Goal: Check status: Check status

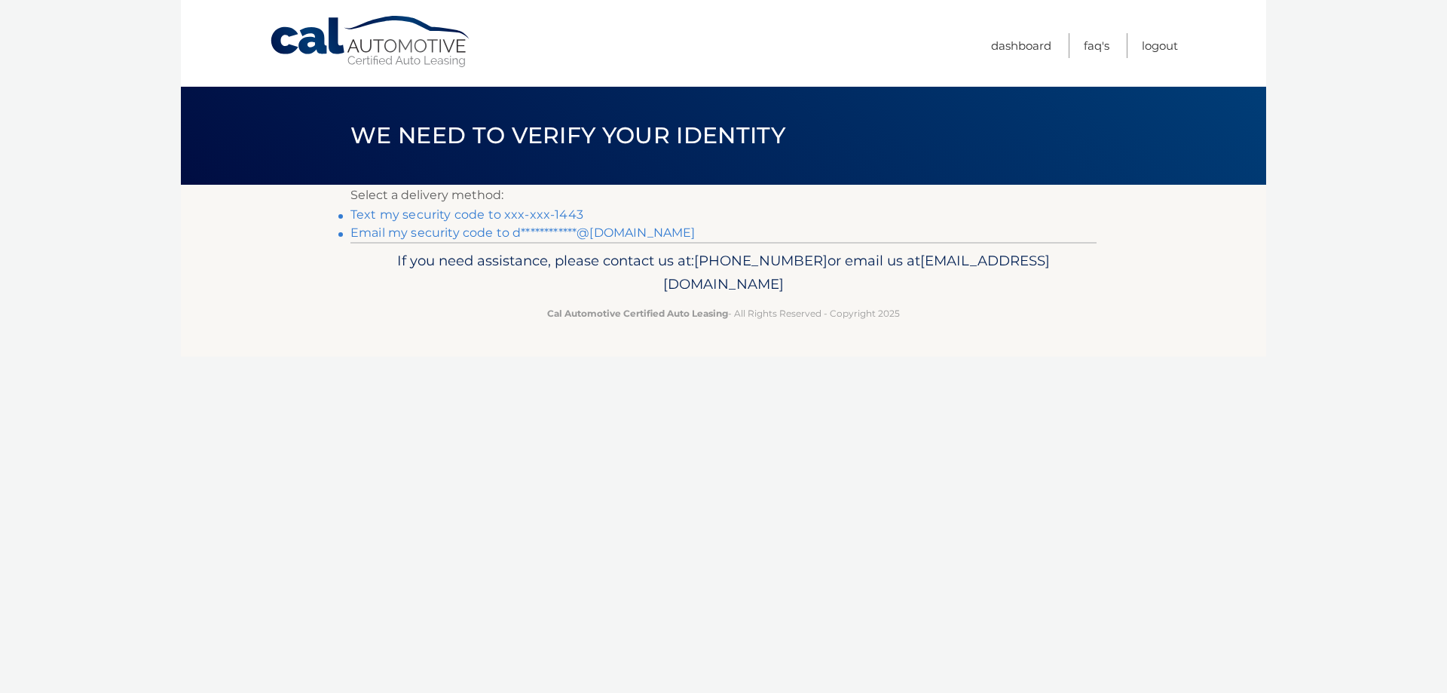
click at [549, 214] on link "Text my security code to xxx-xxx-1443" at bounding box center [466, 214] width 233 height 14
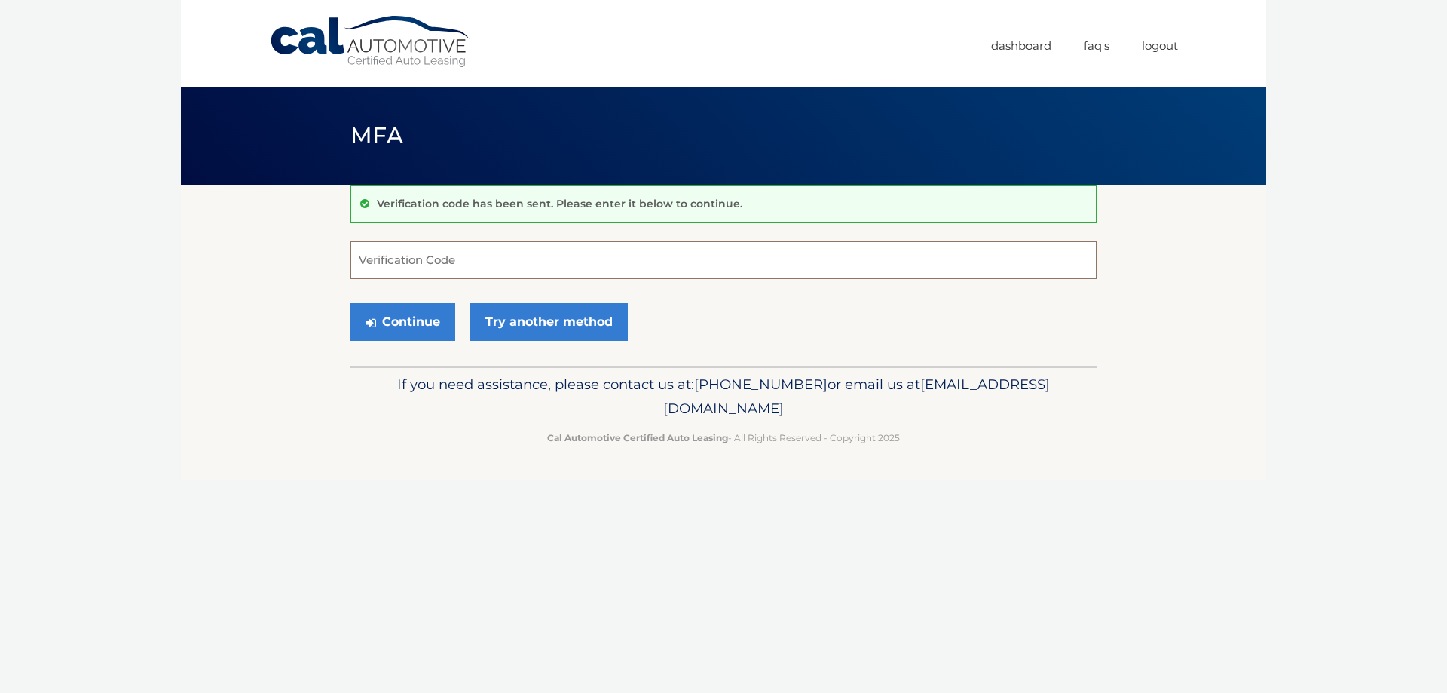
click at [471, 265] on input "Verification Code" at bounding box center [723, 260] width 746 height 38
type input "867875"
click at [436, 318] on button "Continue" at bounding box center [402, 322] width 105 height 38
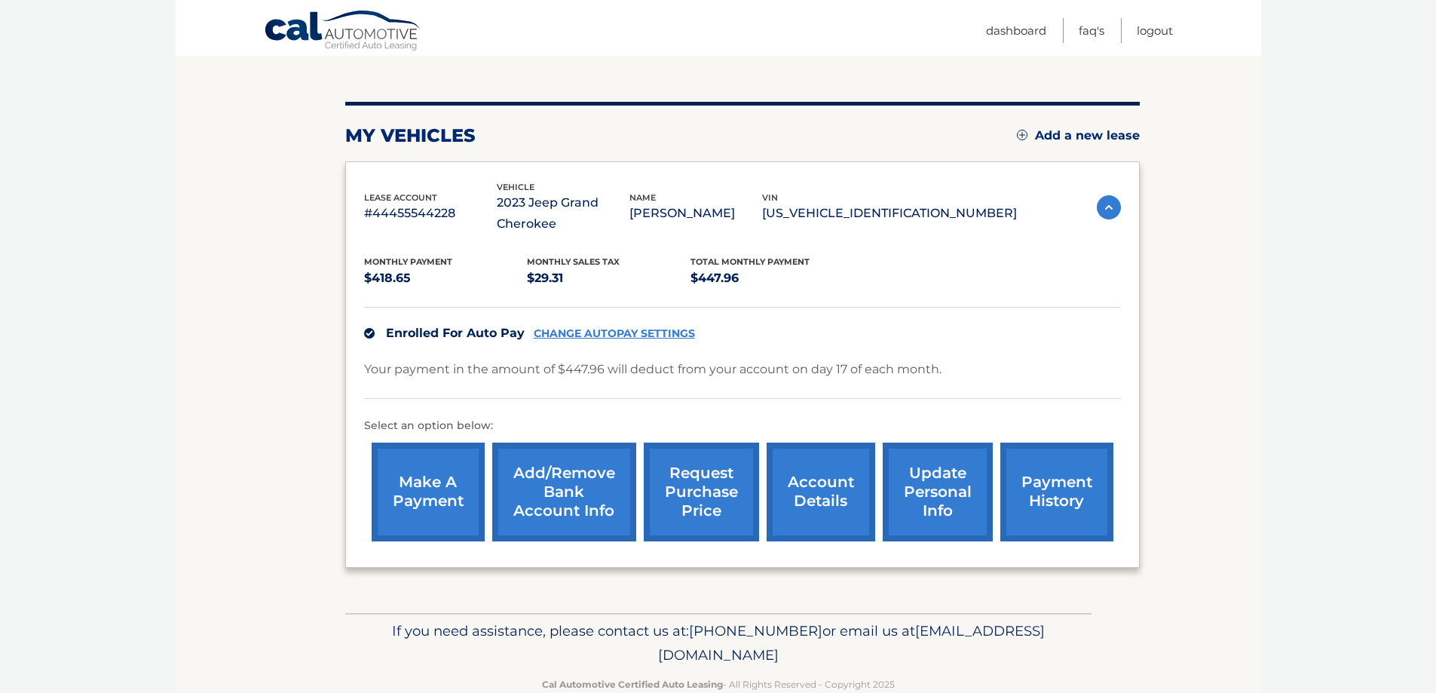
scroll to position [185, 0]
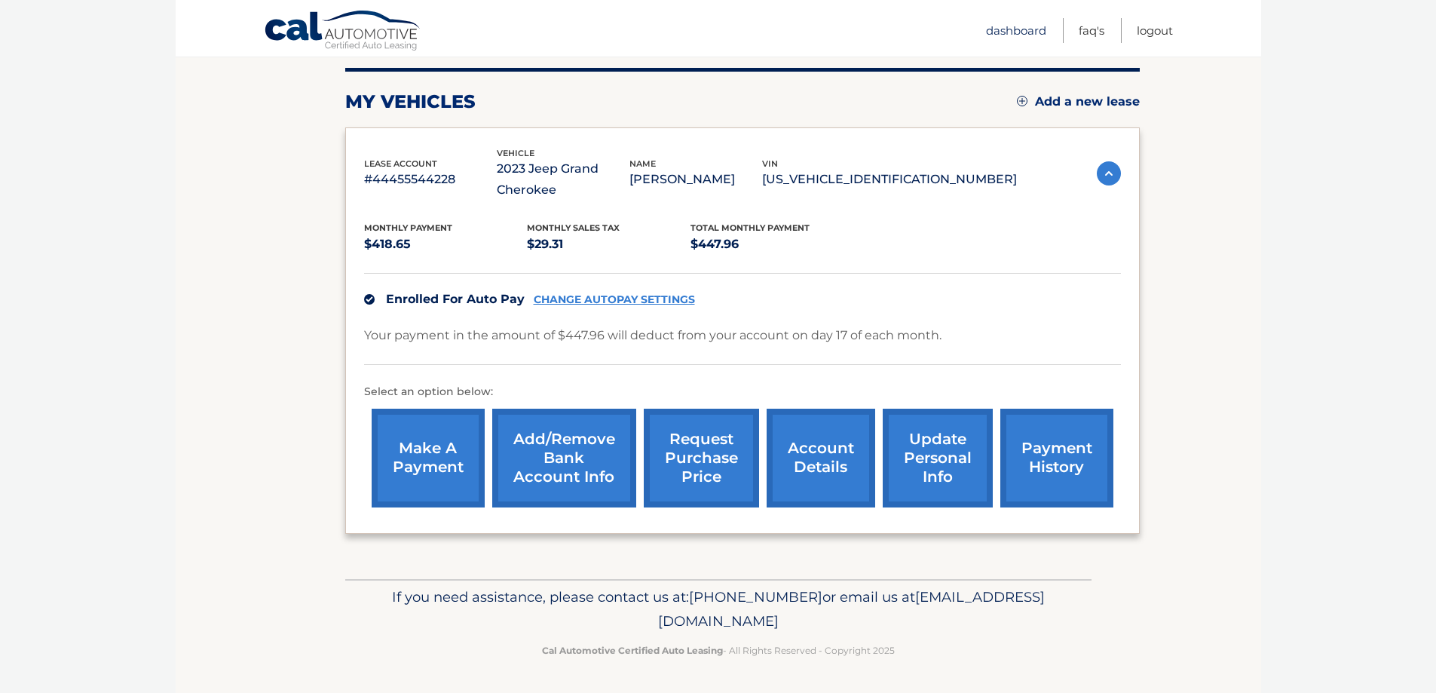
click at [1025, 32] on link "Dashboard" at bounding box center [1016, 30] width 60 height 25
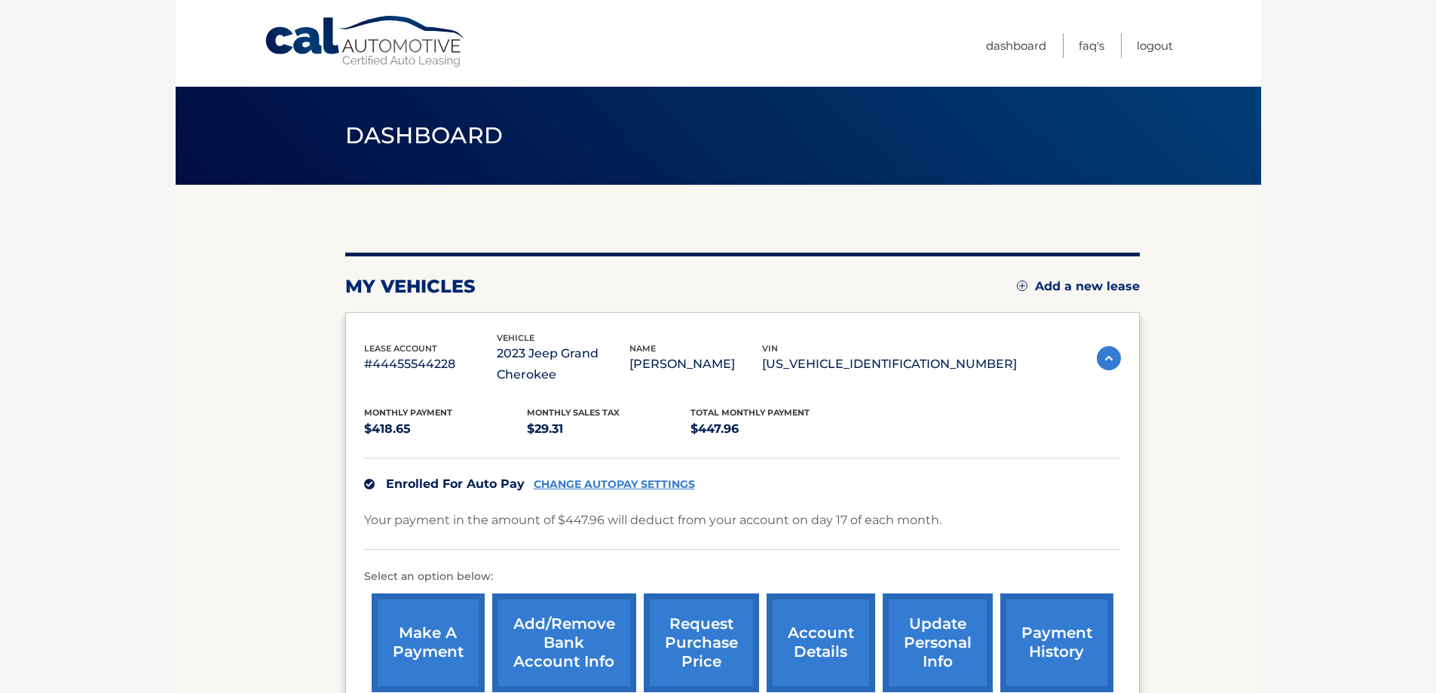
scroll to position [185, 0]
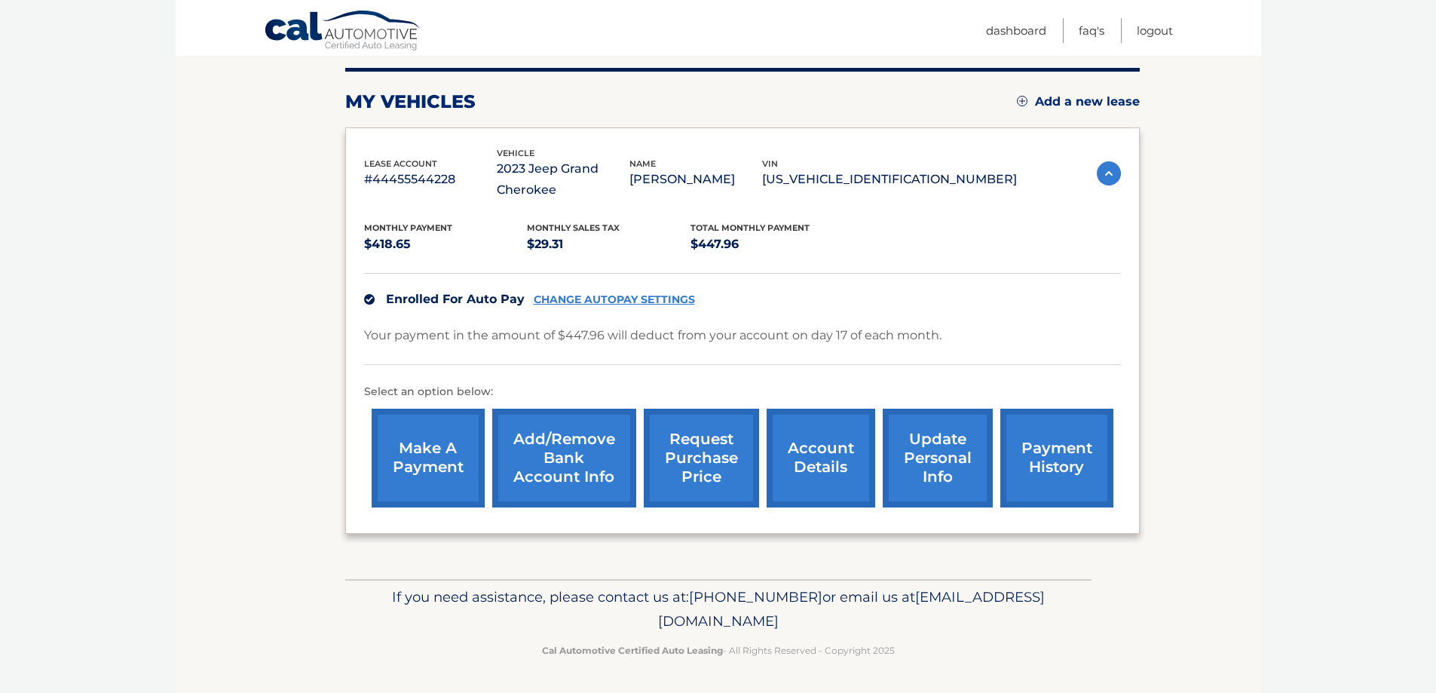
click at [1059, 461] on link "payment history" at bounding box center [1056, 457] width 113 height 99
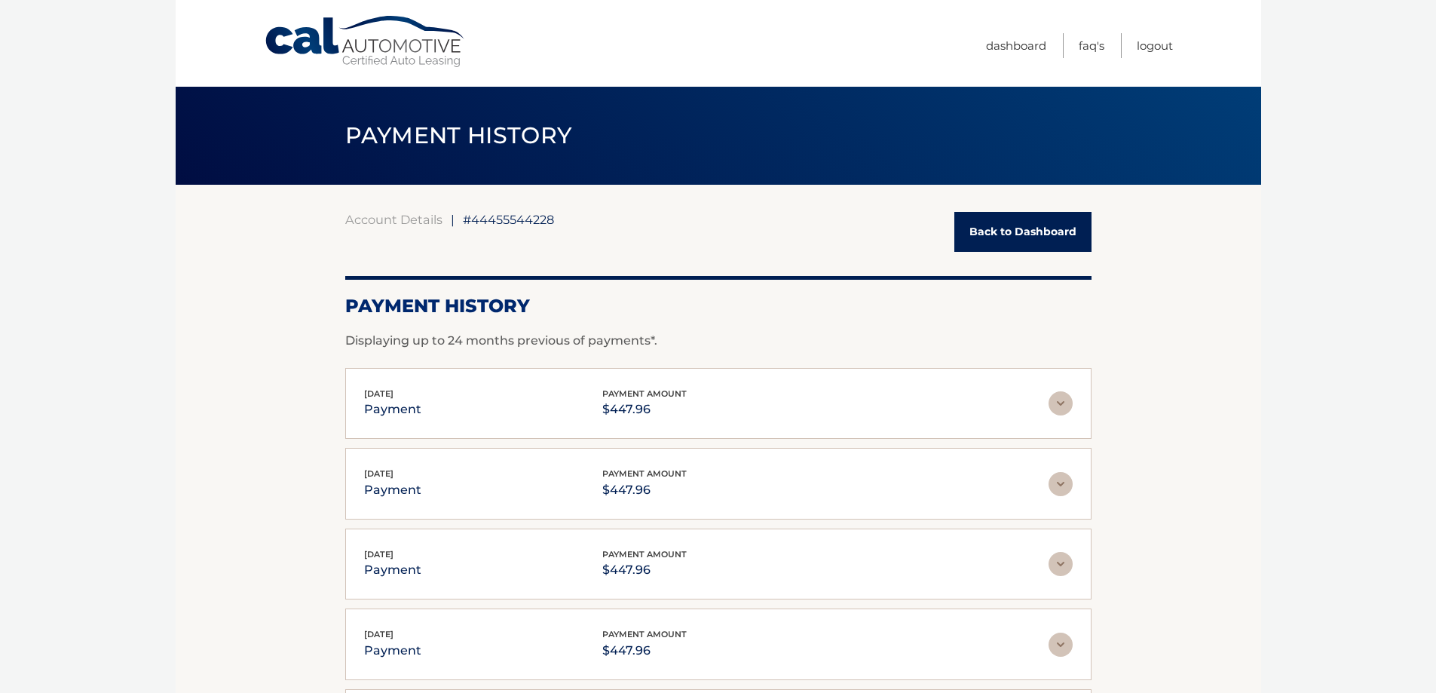
click at [1060, 406] on img at bounding box center [1060, 403] width 24 height 24
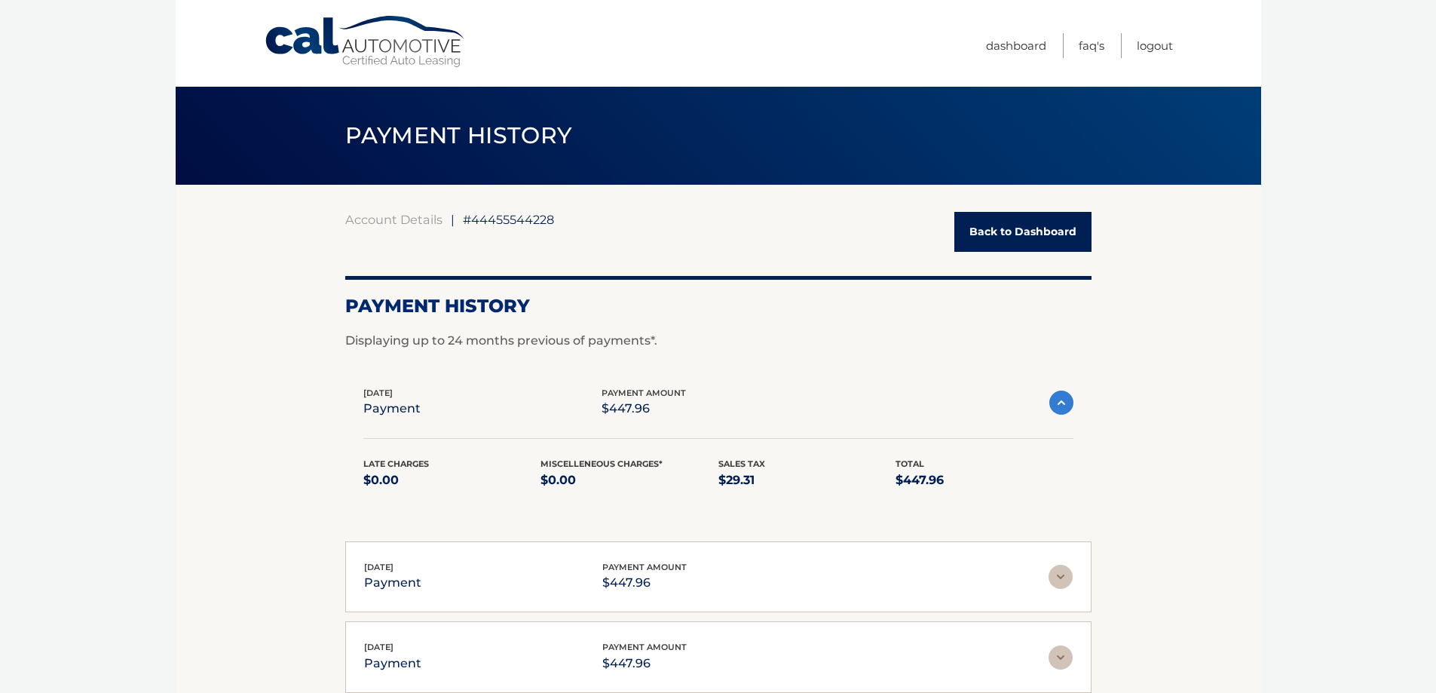
click at [511, 221] on span "#44455544228" at bounding box center [508, 219] width 91 height 15
click at [1033, 229] on link "Back to Dashboard" at bounding box center [1022, 232] width 137 height 40
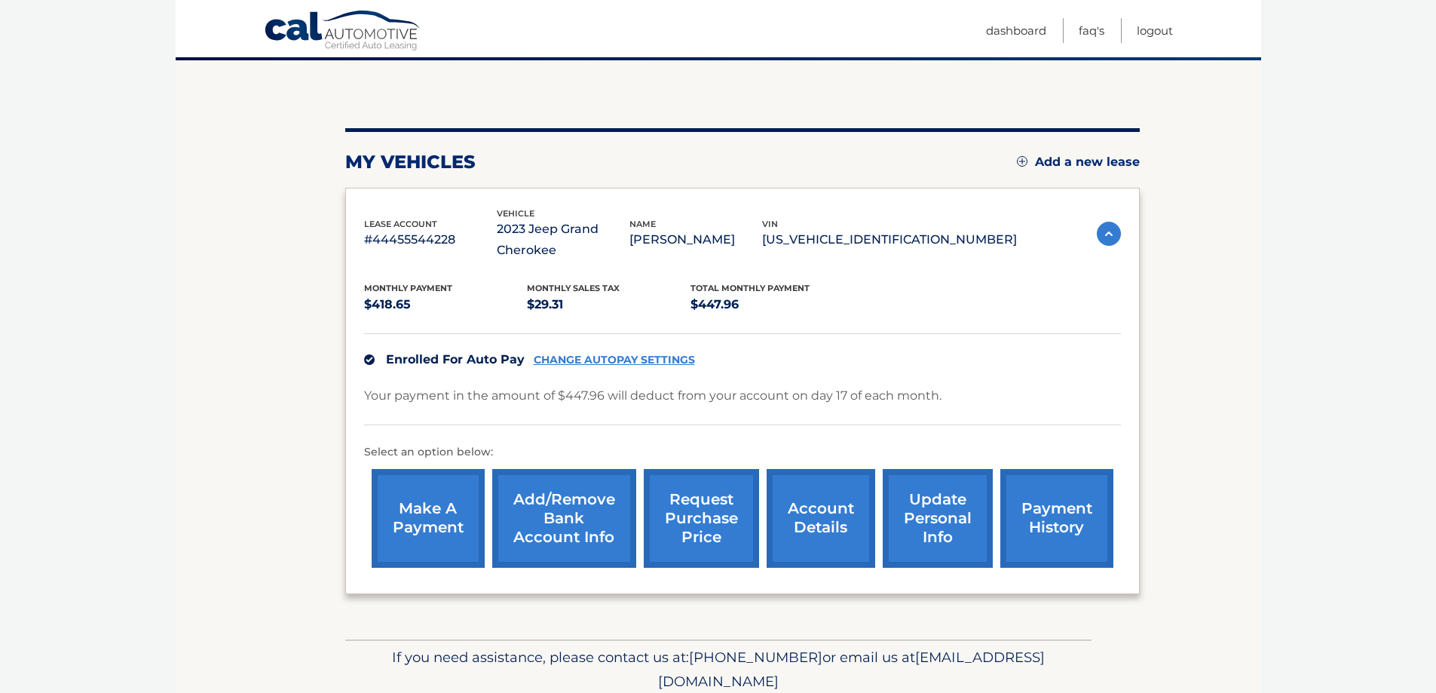
scroll to position [151, 0]
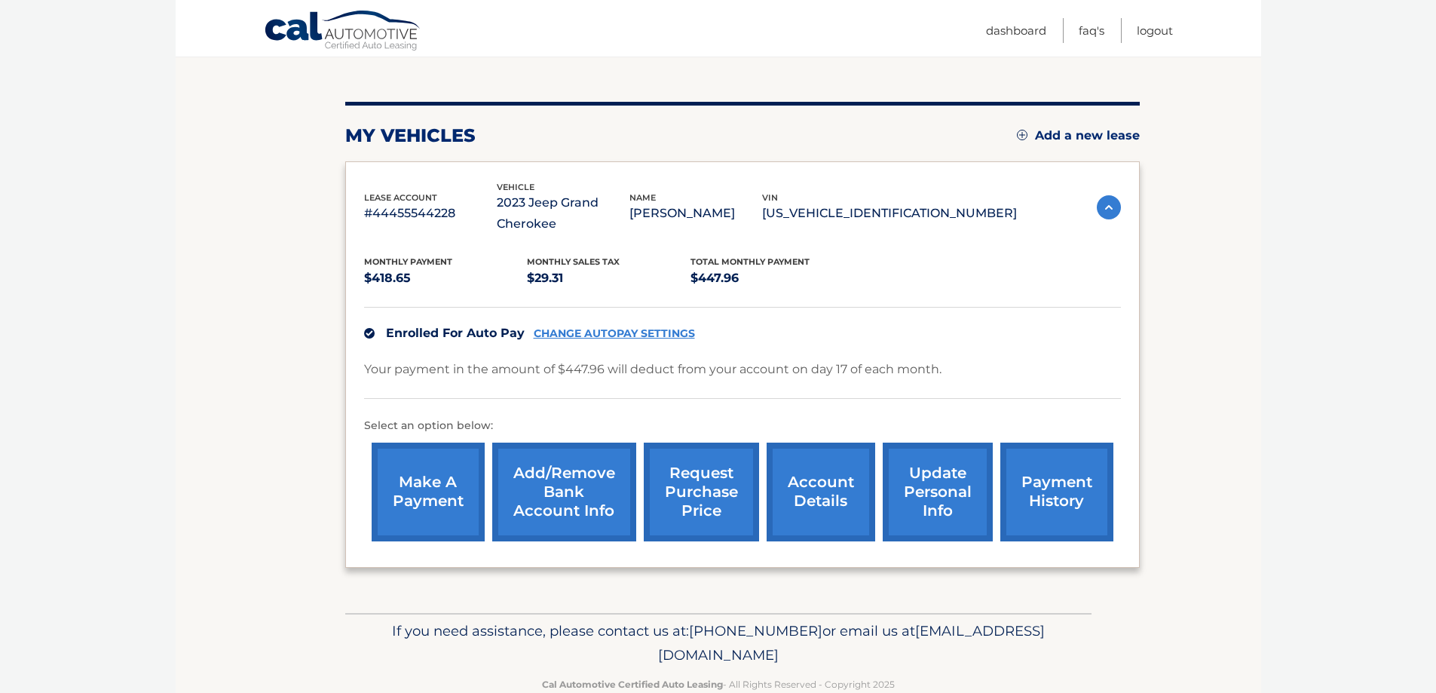
click at [806, 500] on link "account details" at bounding box center [820, 491] width 109 height 99
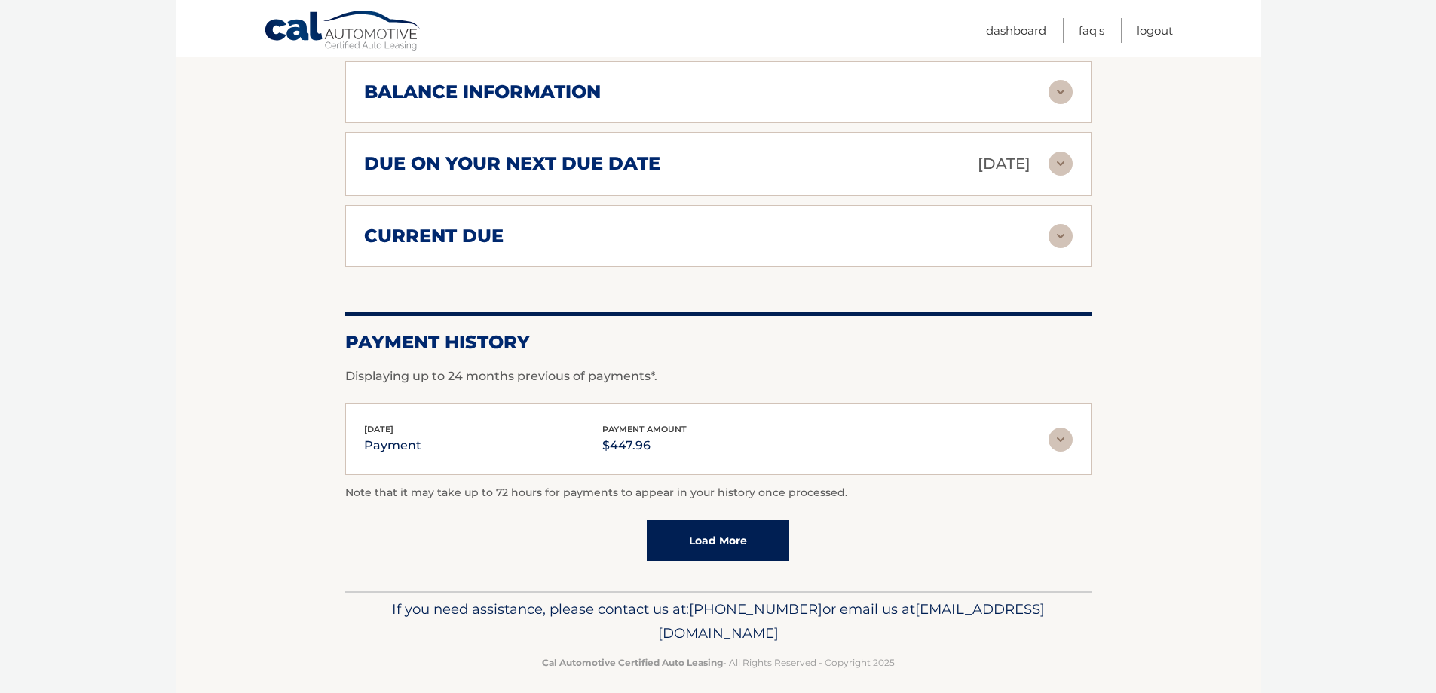
scroll to position [829, 0]
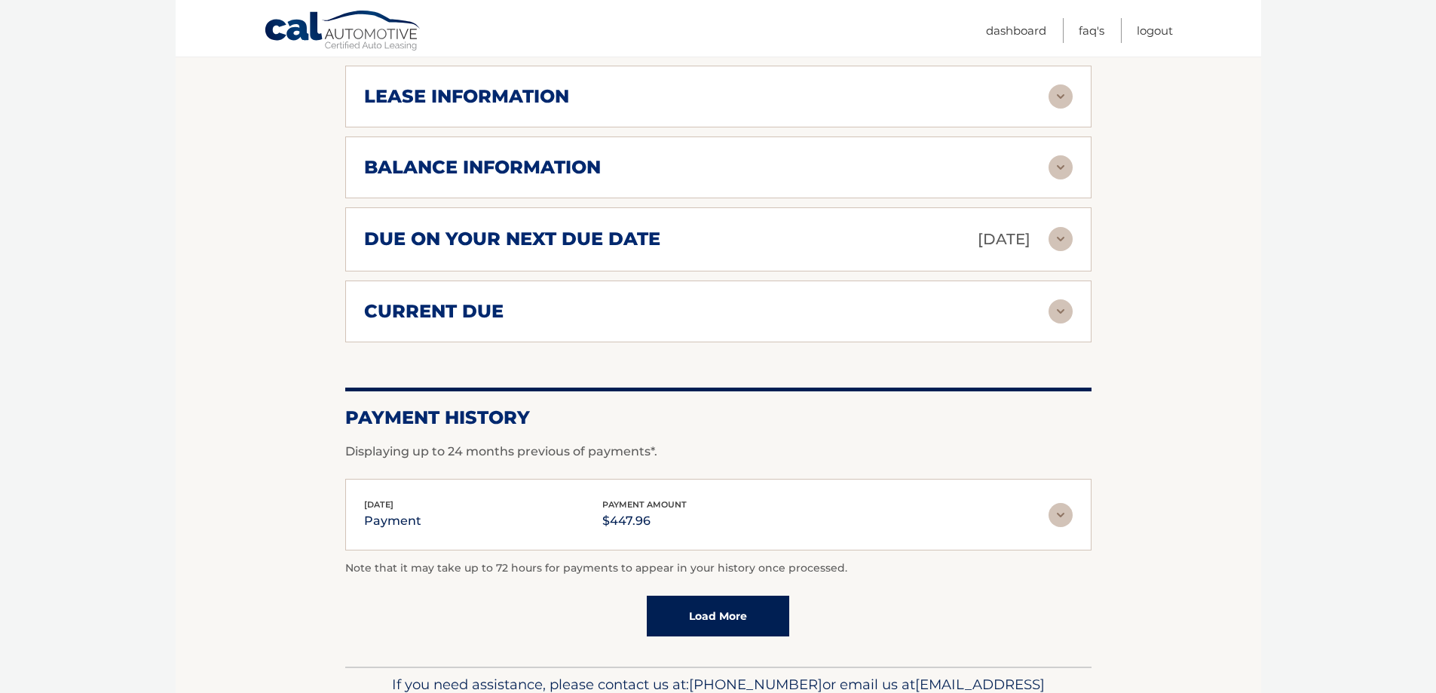
click at [613, 238] on h2 "due on your next due date" at bounding box center [512, 239] width 296 height 23
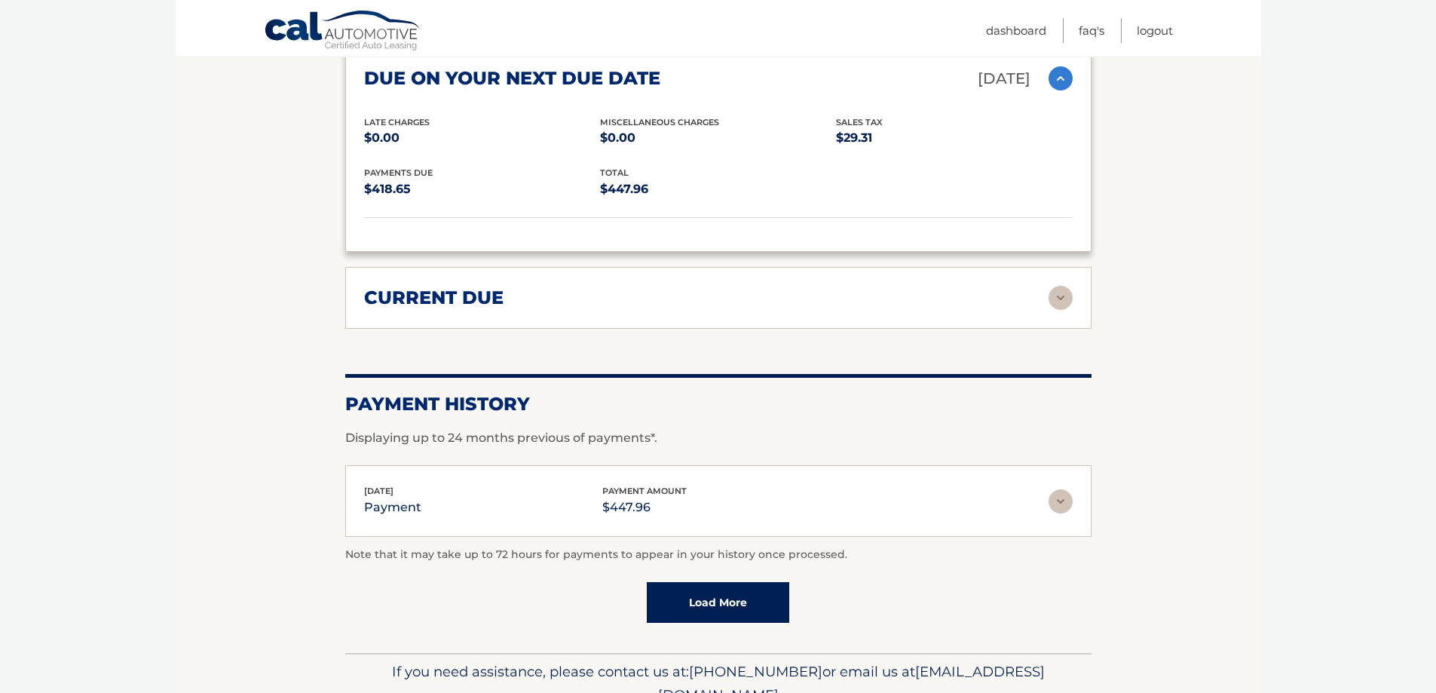
scroll to position [1055, 0]
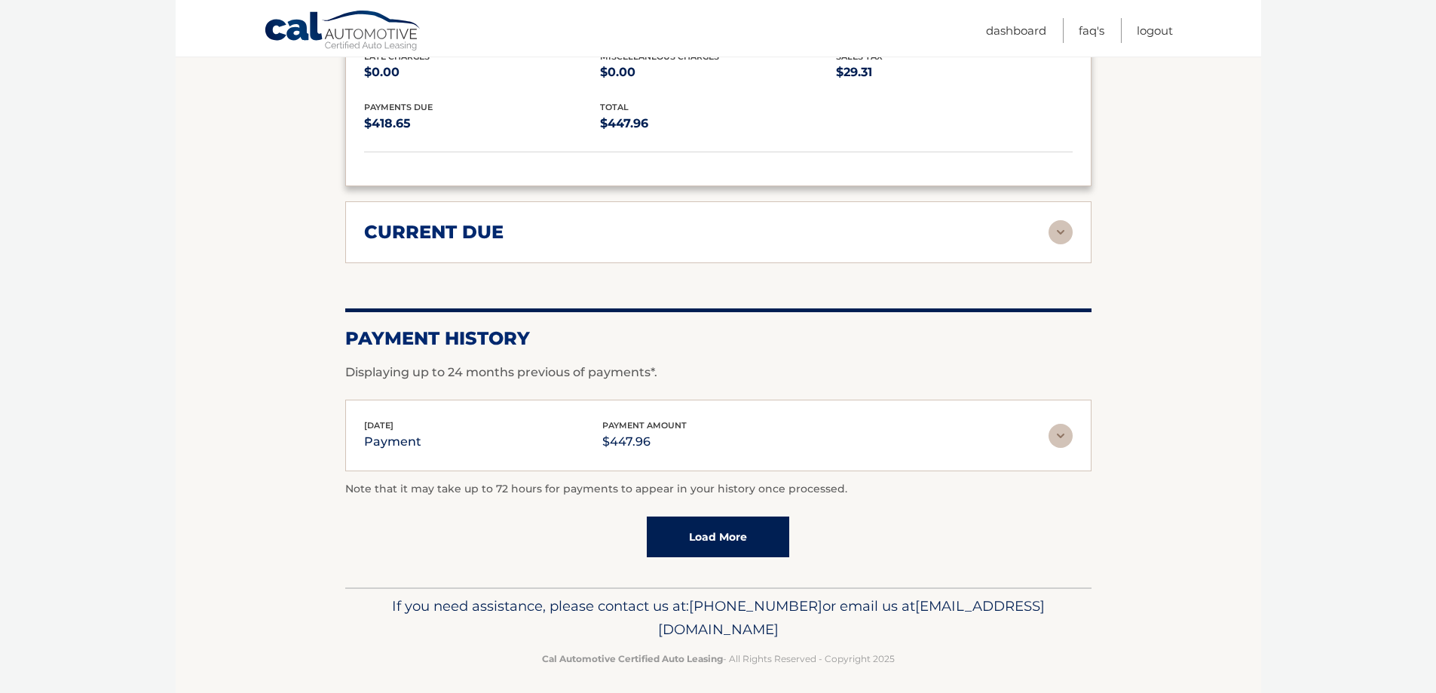
click at [1063, 433] on img at bounding box center [1060, 436] width 24 height 24
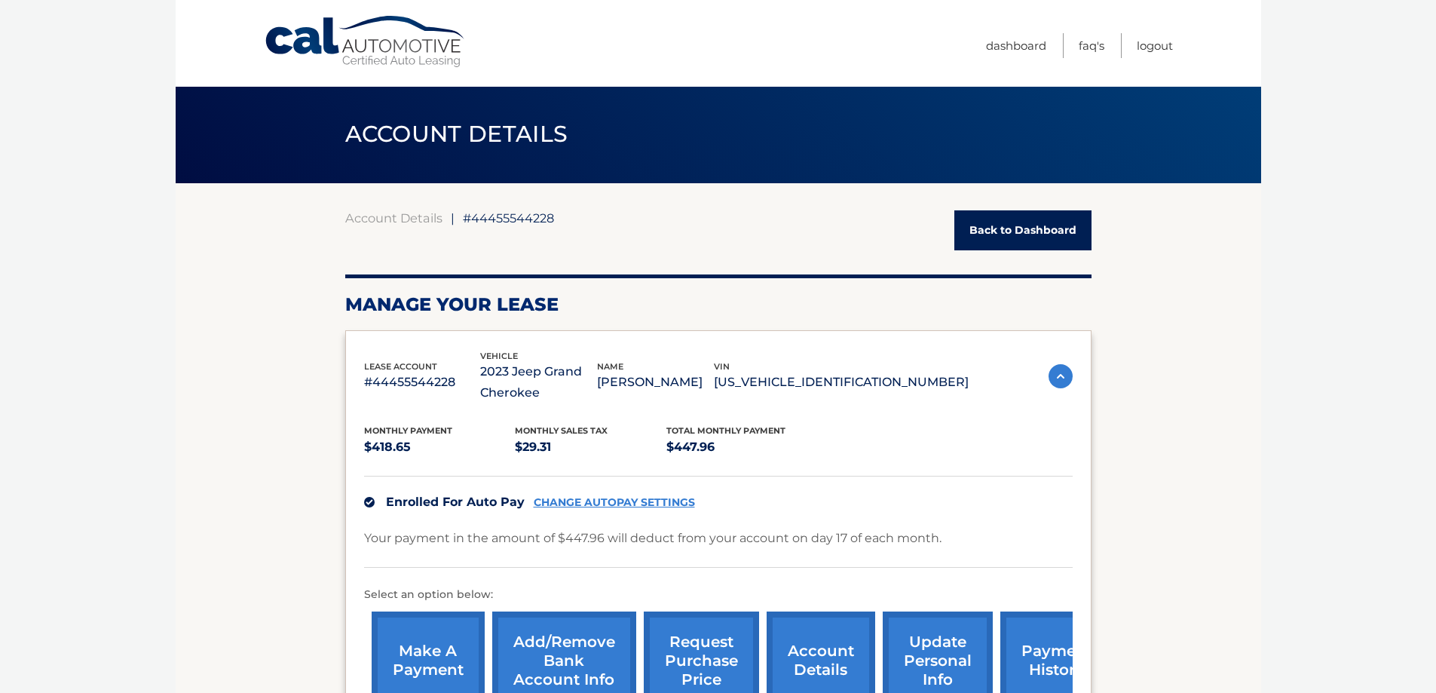
scroll to position [151, 0]
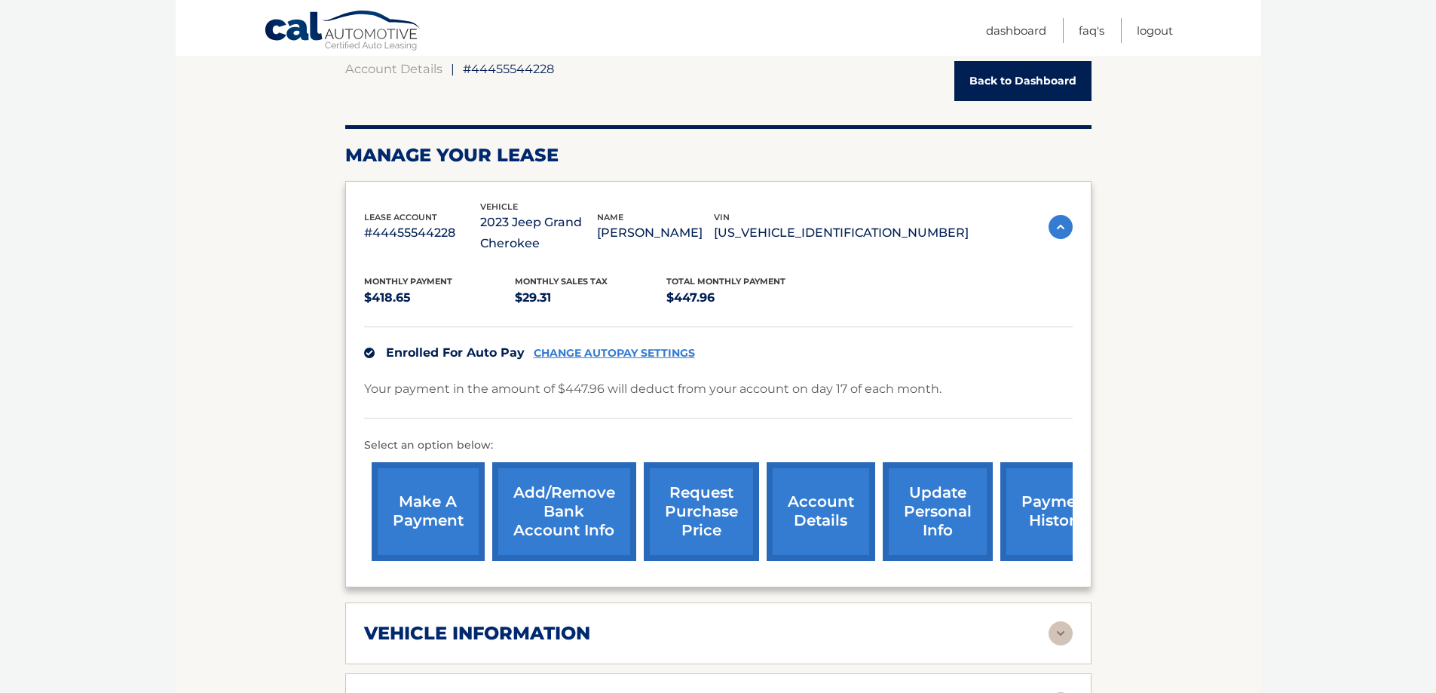
click at [1061, 226] on img at bounding box center [1060, 227] width 24 height 24
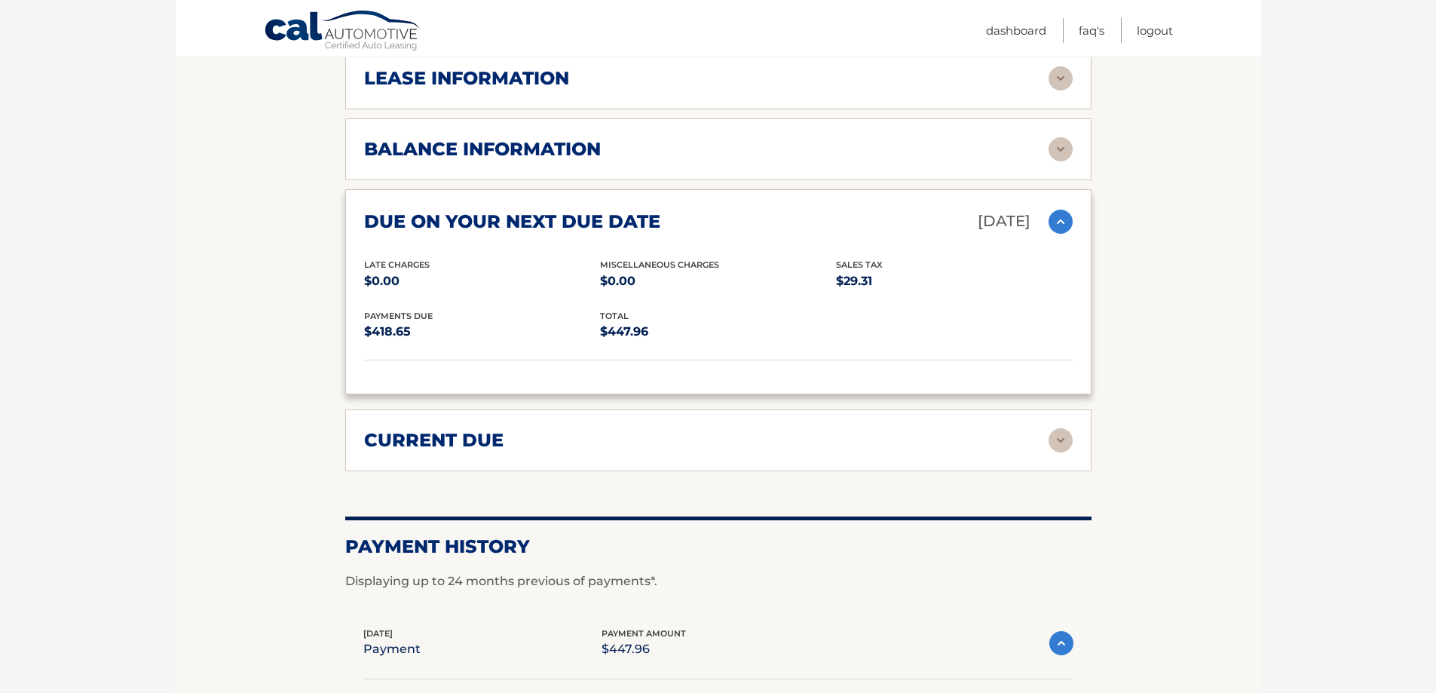
scroll to position [528, 0]
click at [1055, 219] on img at bounding box center [1060, 221] width 24 height 24
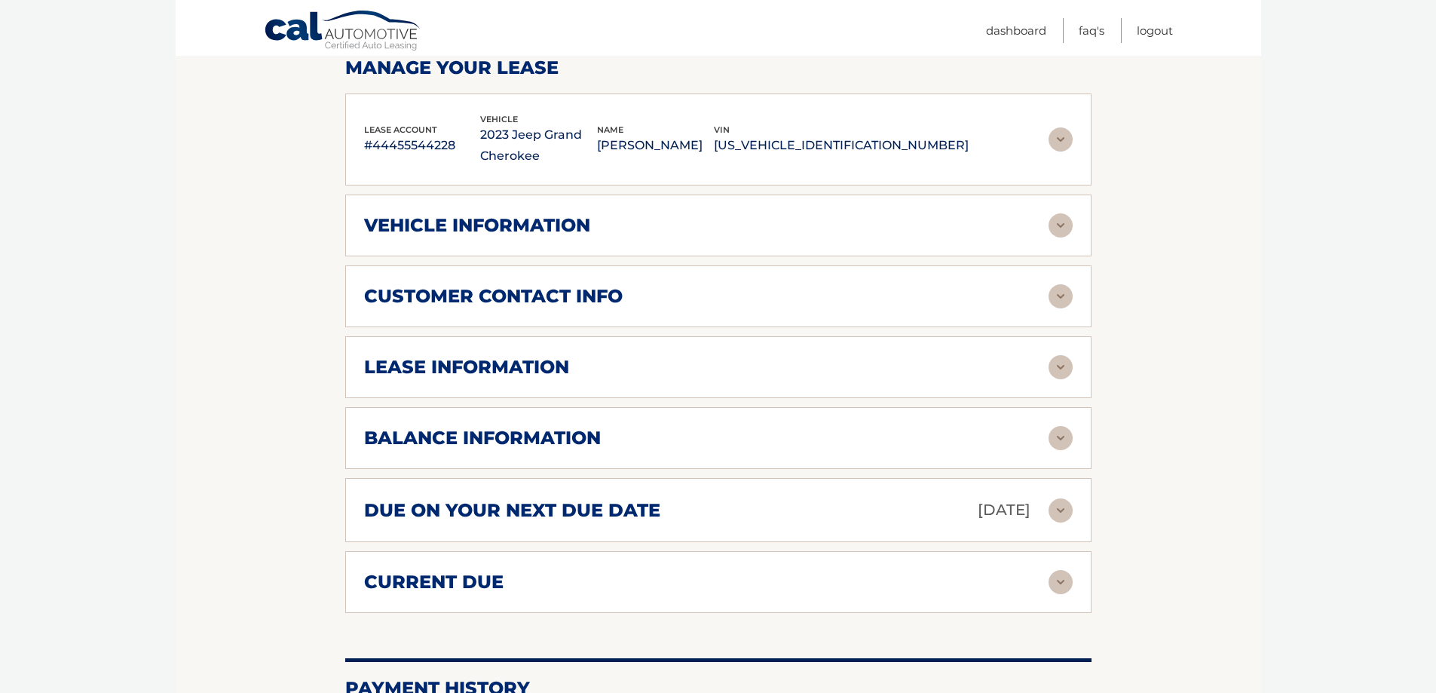
scroll to position [0, 0]
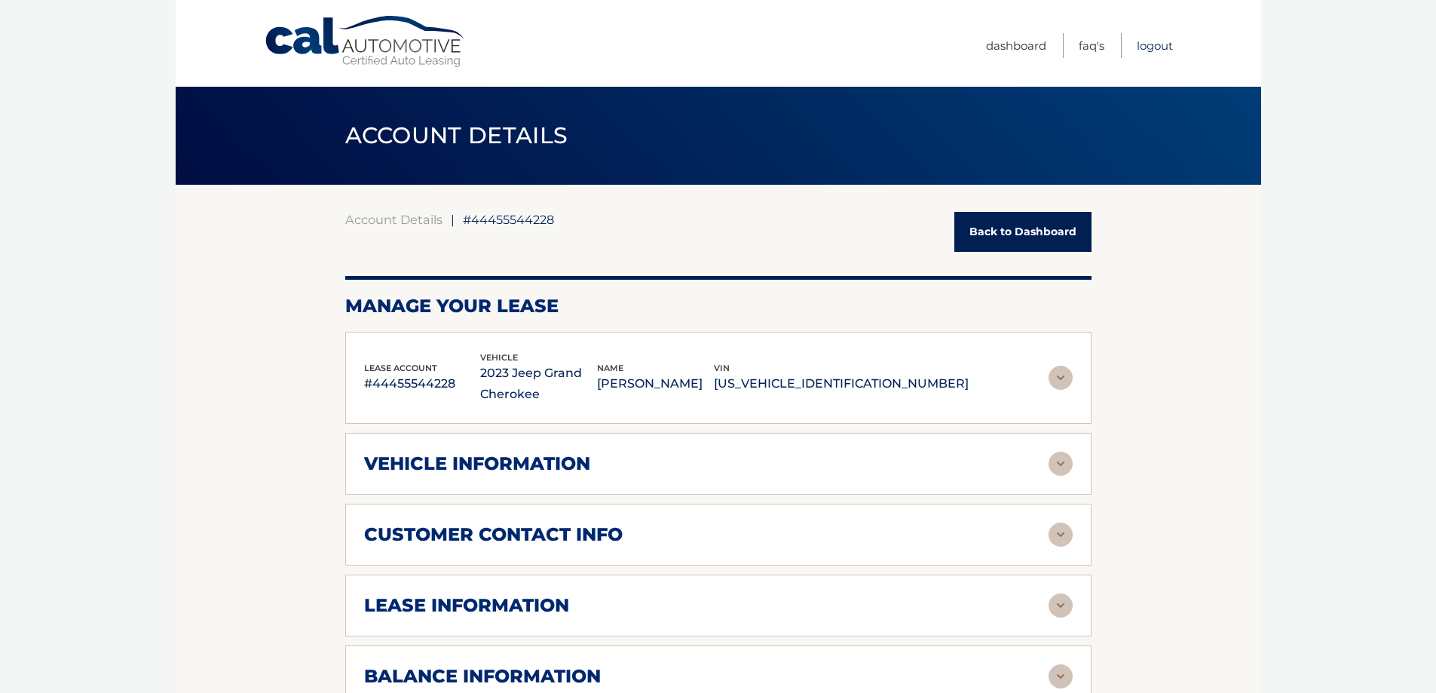
click at [1161, 45] on link "Logout" at bounding box center [1155, 45] width 36 height 25
